Goal: Task Accomplishment & Management: Manage account settings

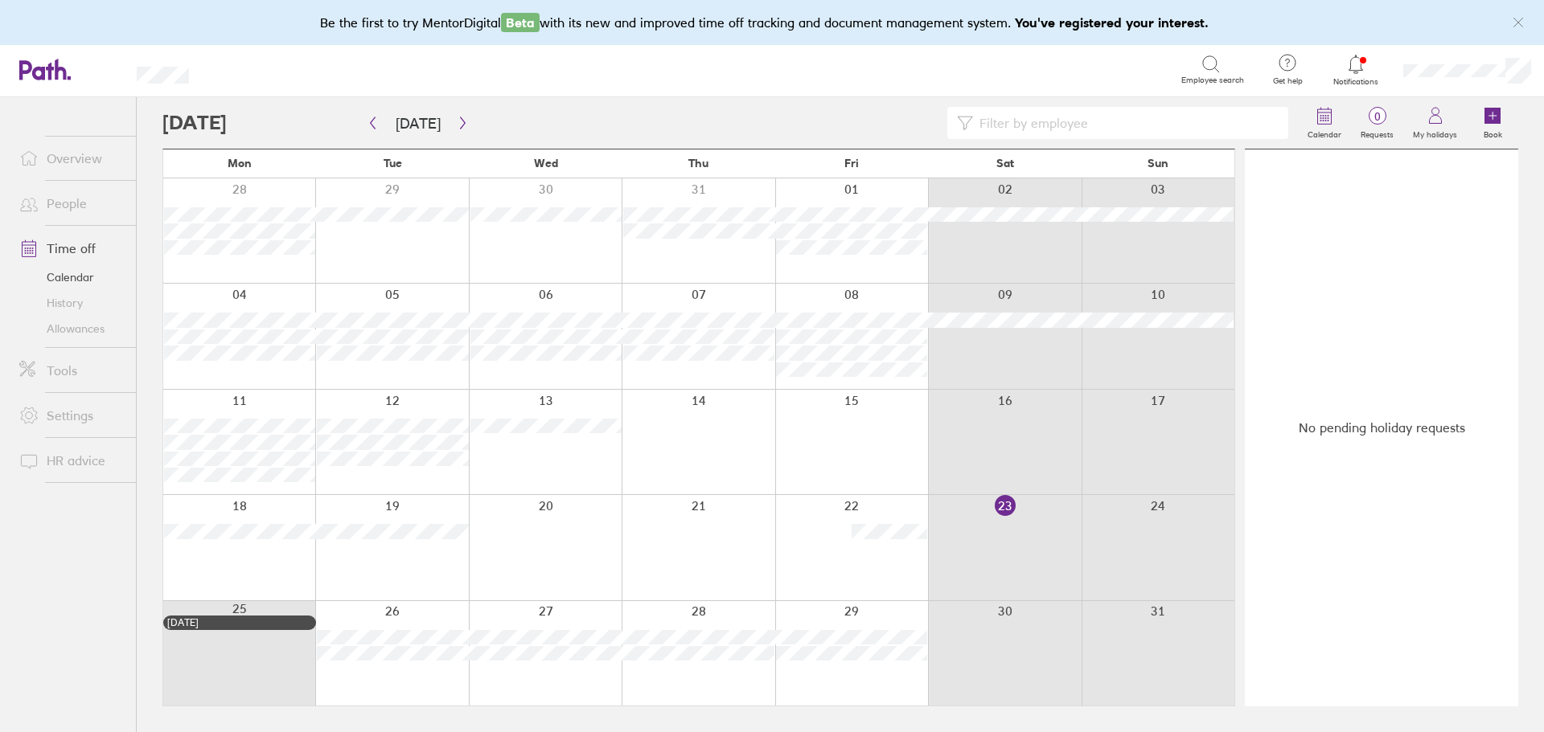
click at [1361, 66] on icon at bounding box center [1355, 64] width 19 height 19
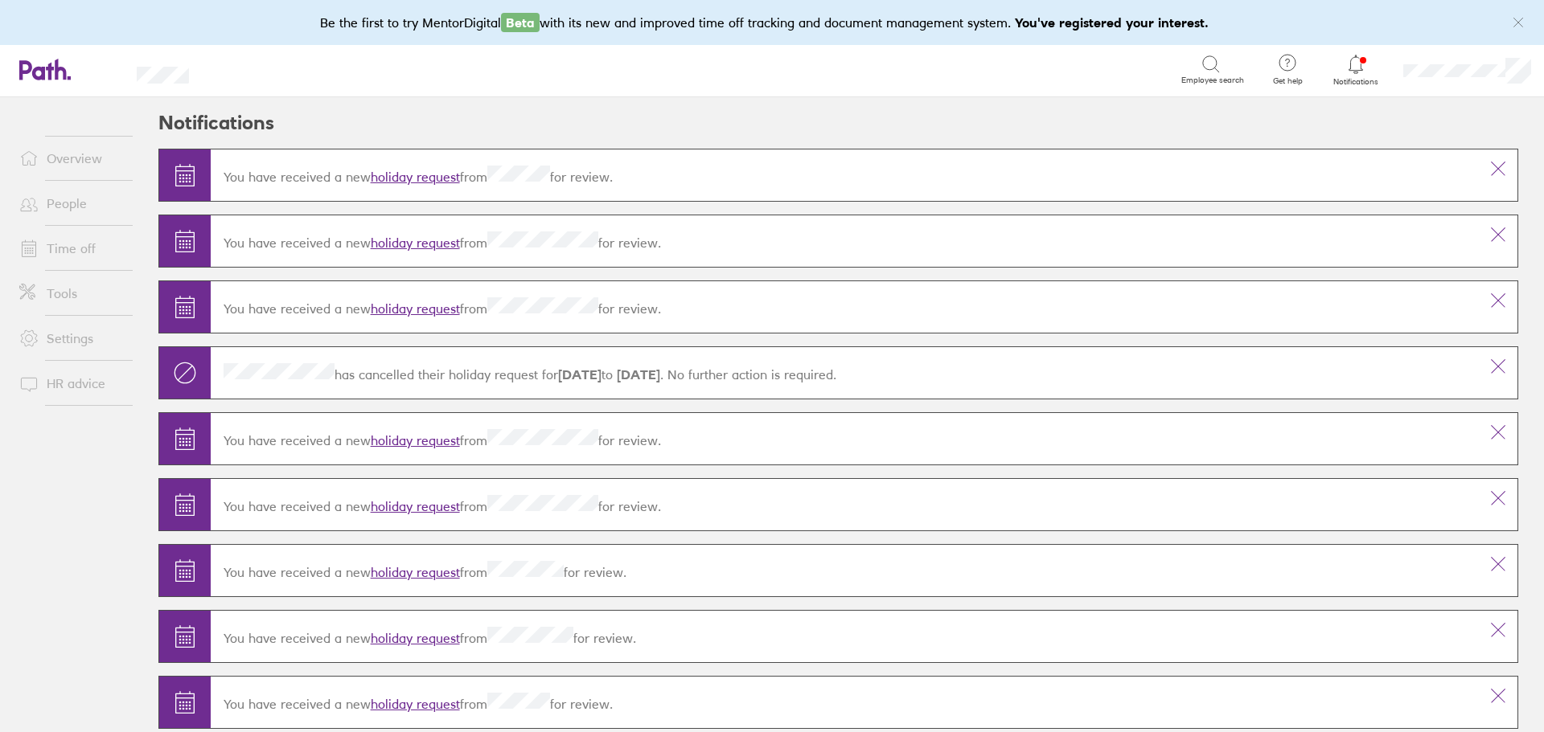
click at [1356, 66] on icon at bounding box center [1355, 64] width 19 height 19
click at [51, 237] on link "Time off" at bounding box center [70, 248] width 129 height 32
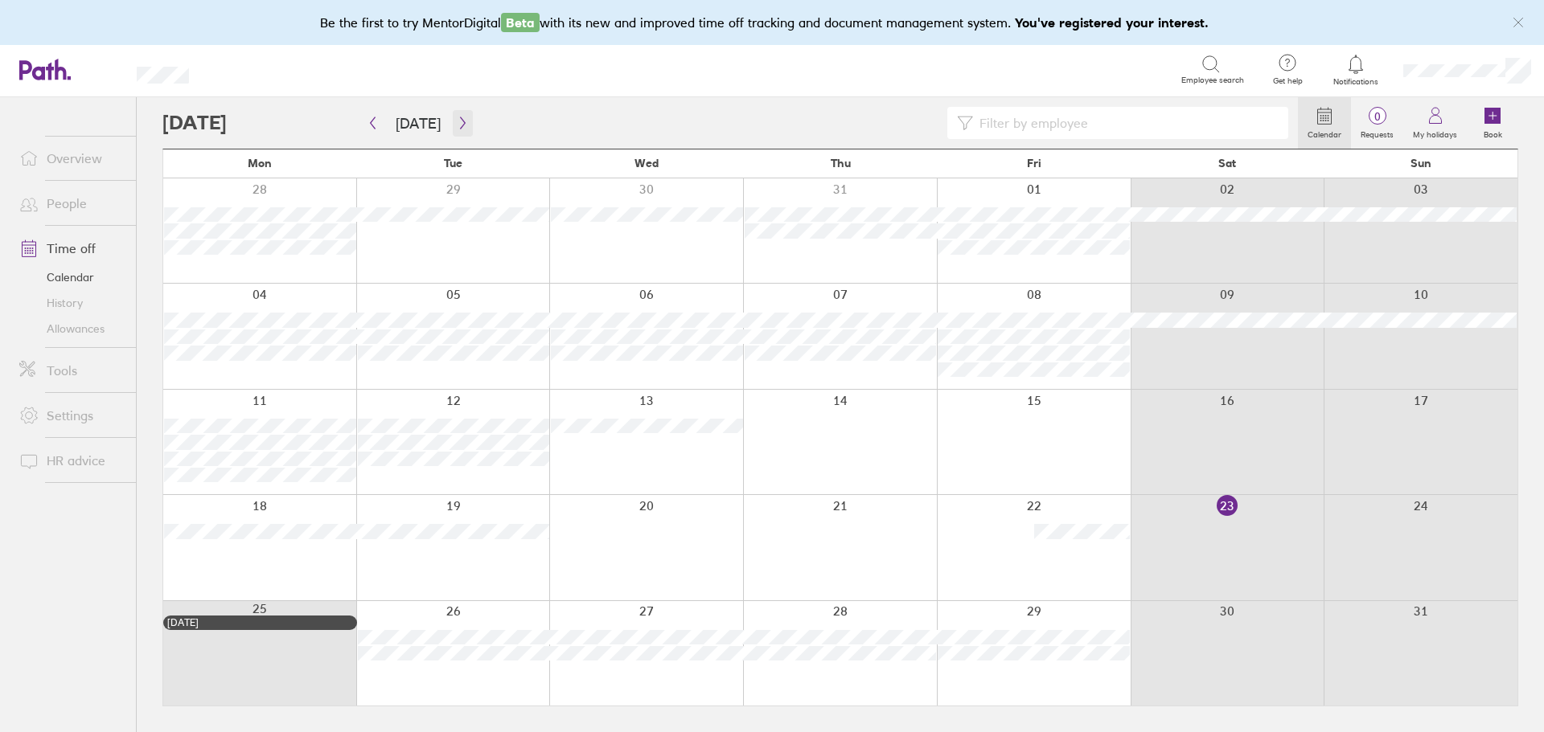
click at [458, 122] on icon "button" at bounding box center [463, 123] width 12 height 13
